Goal: Transaction & Acquisition: Purchase product/service

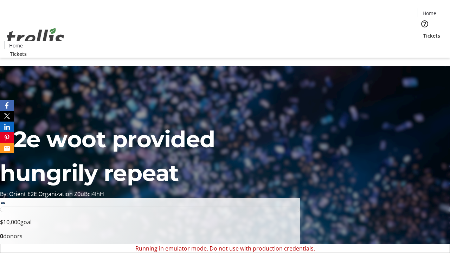
click at [430, 11] on span "Sign Up" at bounding box center [432, 10] width 20 height 8
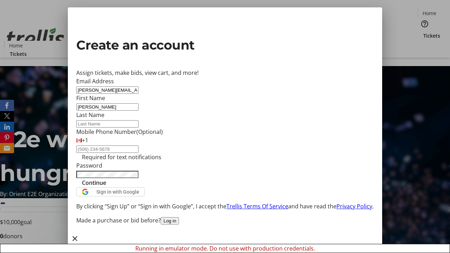
type input "[PERSON_NAME]"
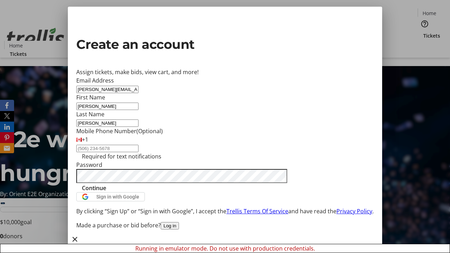
click at [106, 192] on span "Continue" at bounding box center [94, 188] width 24 height 8
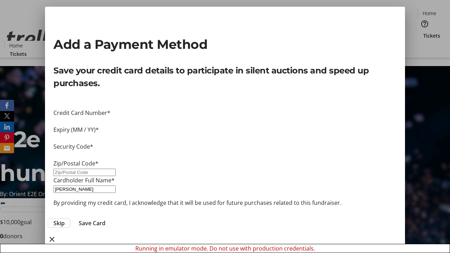
click at [65, 219] on span "Skip" at bounding box center [58, 223] width 11 height 8
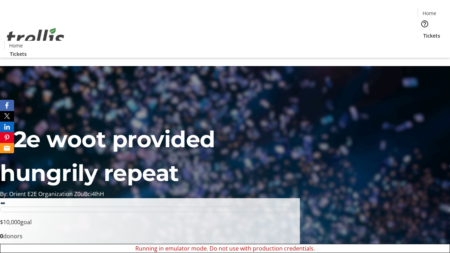
click at [423, 32] on span "Tickets" at bounding box center [431, 35] width 17 height 7
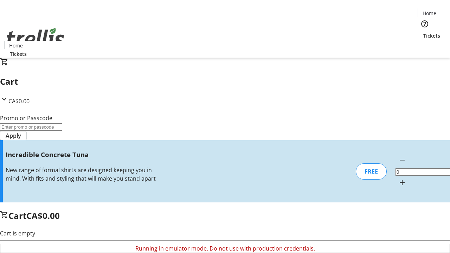
click at [398, 179] on mat-icon "Increment by one" at bounding box center [402, 183] width 8 height 8
type input "1"
